Goal: Information Seeking & Learning: Learn about a topic

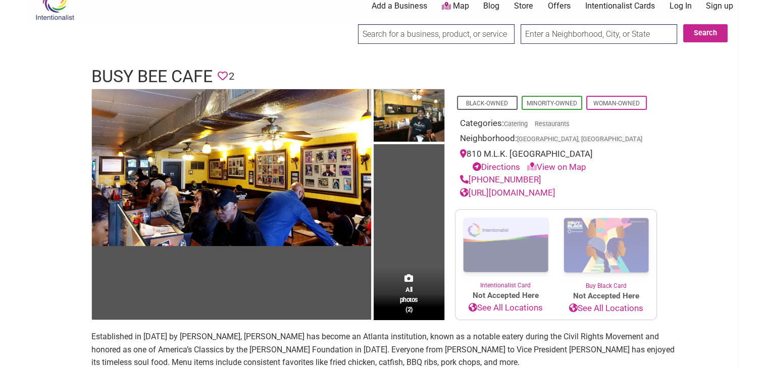
scroll to position [101, 0]
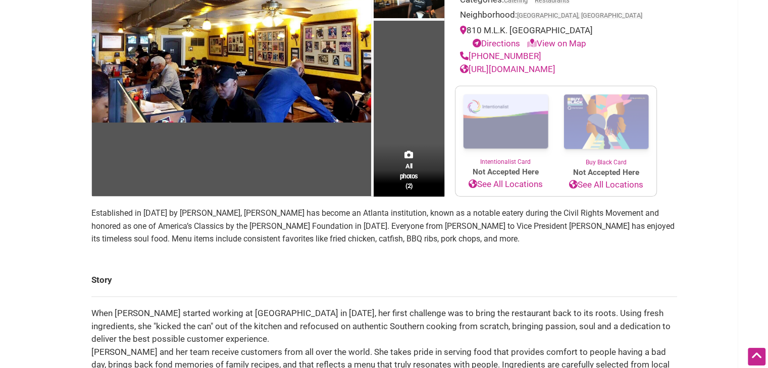
scroll to position [134, 0]
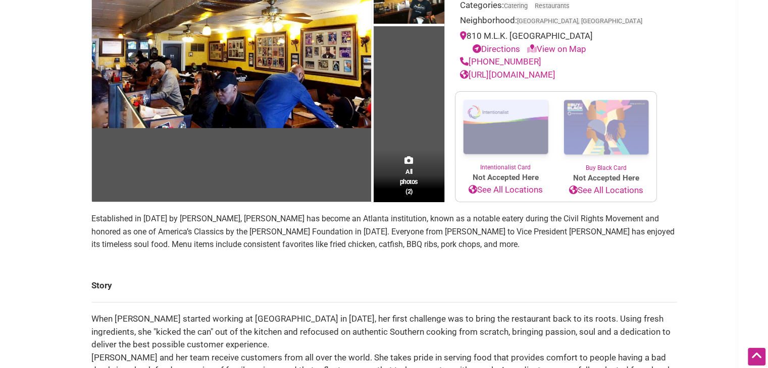
click at [394, 86] on td "All photos (2)" at bounding box center [408, 86] width 71 height 231
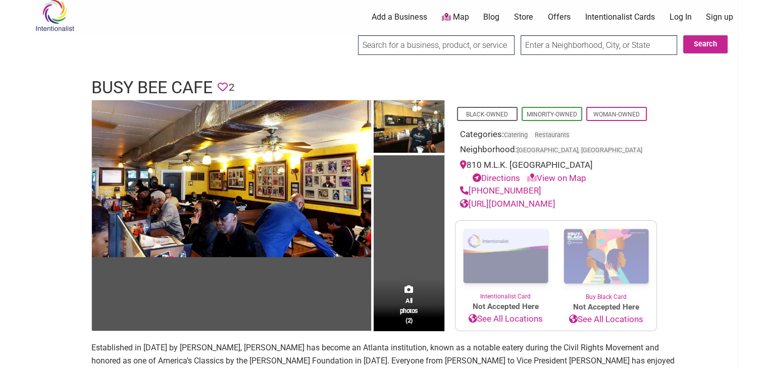
scroll to position [0, 0]
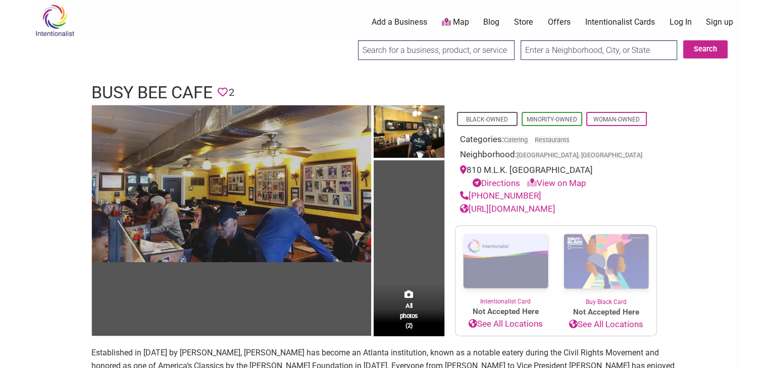
click at [283, 163] on img at bounding box center [231, 183] width 279 height 157
click at [332, 124] on img at bounding box center [231, 183] width 279 height 157
click at [198, 210] on img at bounding box center [231, 183] width 279 height 157
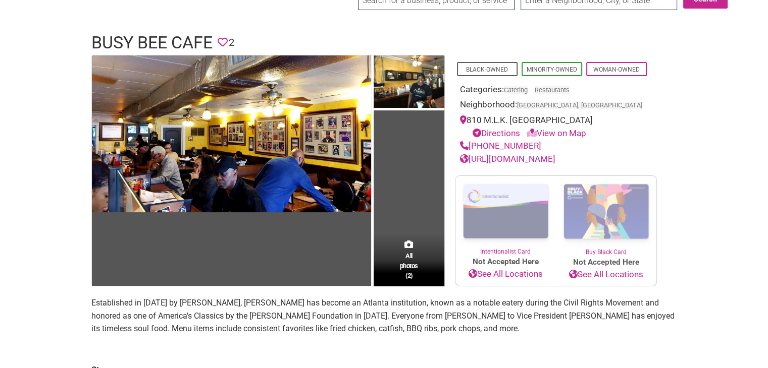
scroll to position [67, 0]
